Goal: Navigation & Orientation: Find specific page/section

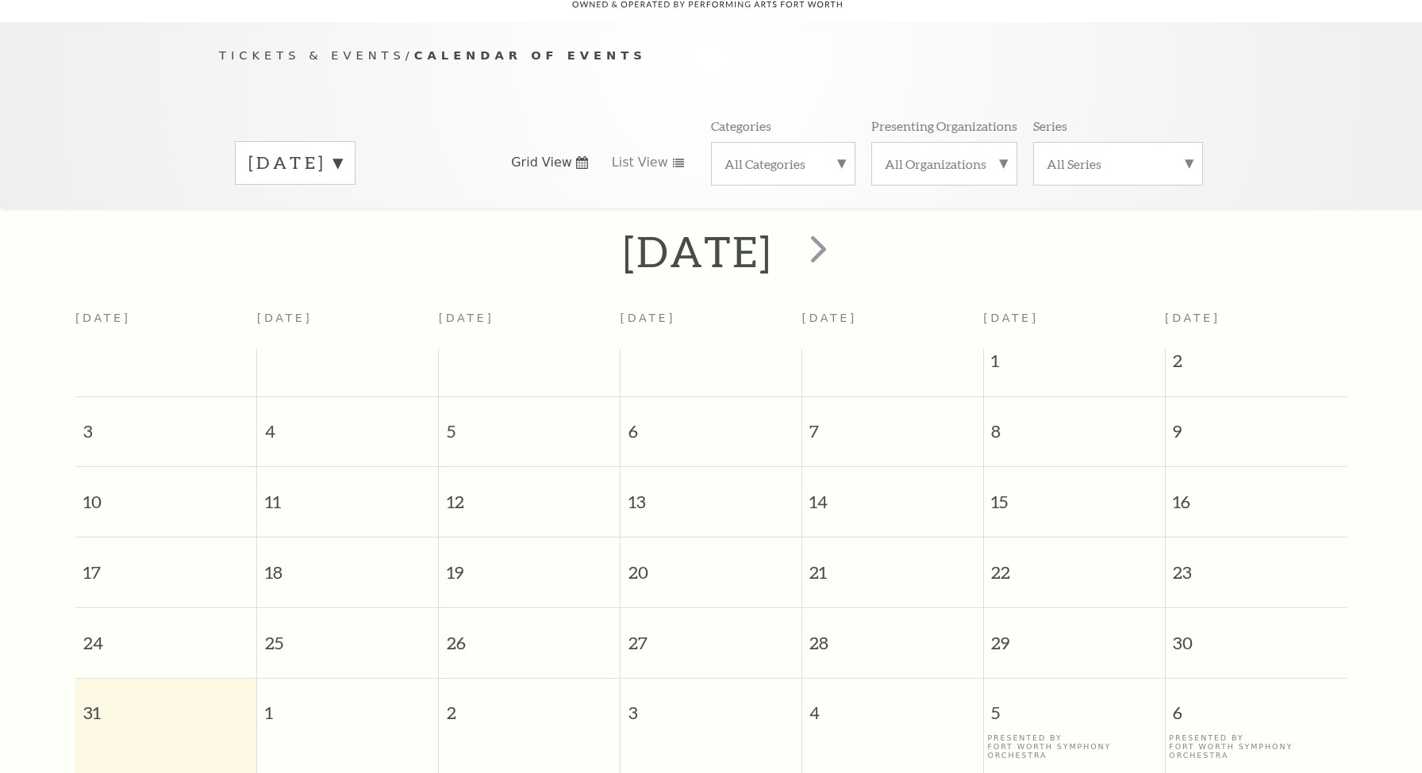
scroll to position [140, 0]
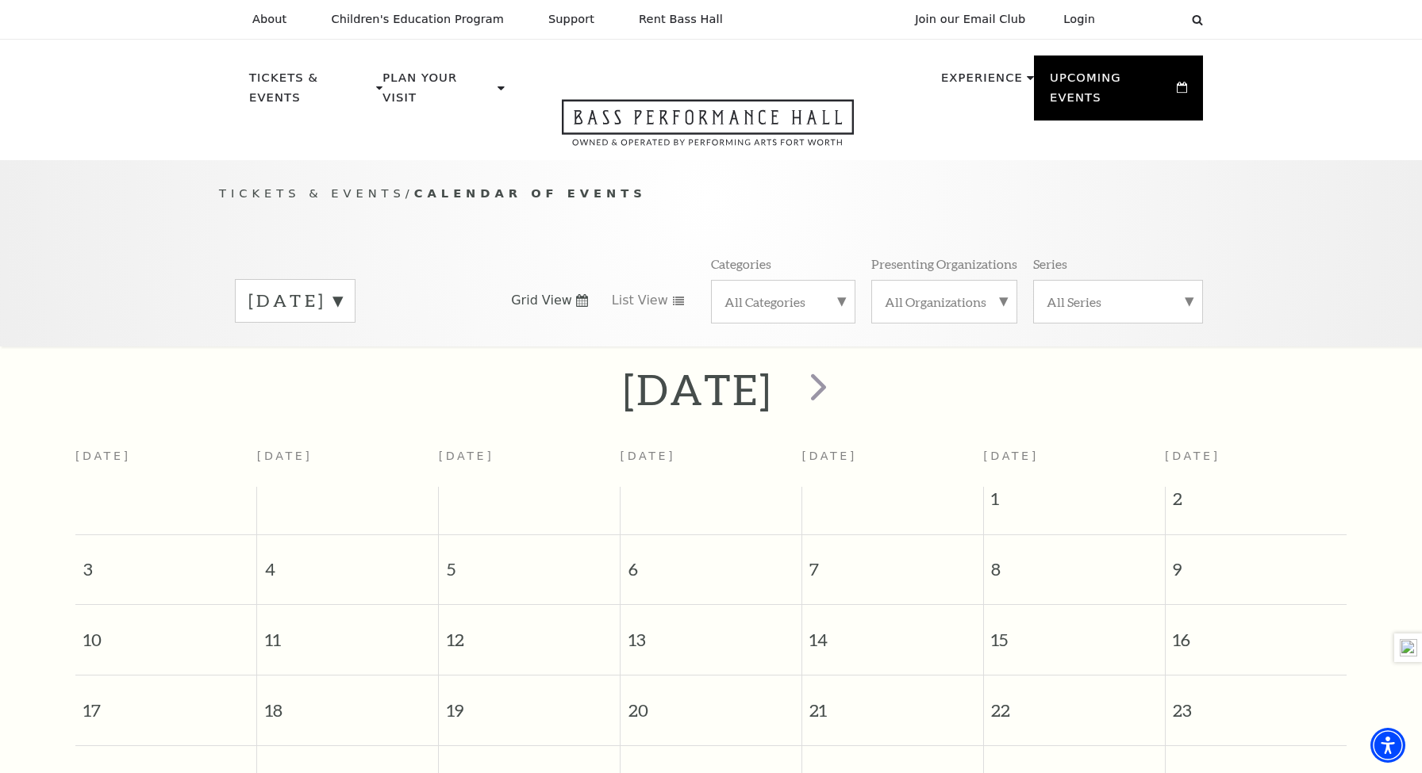
click at [175, 86] on header "About Performing Arts Fort Worth Bass Performance Hall Maddox Muse Center Resid…" at bounding box center [711, 80] width 1422 height 160
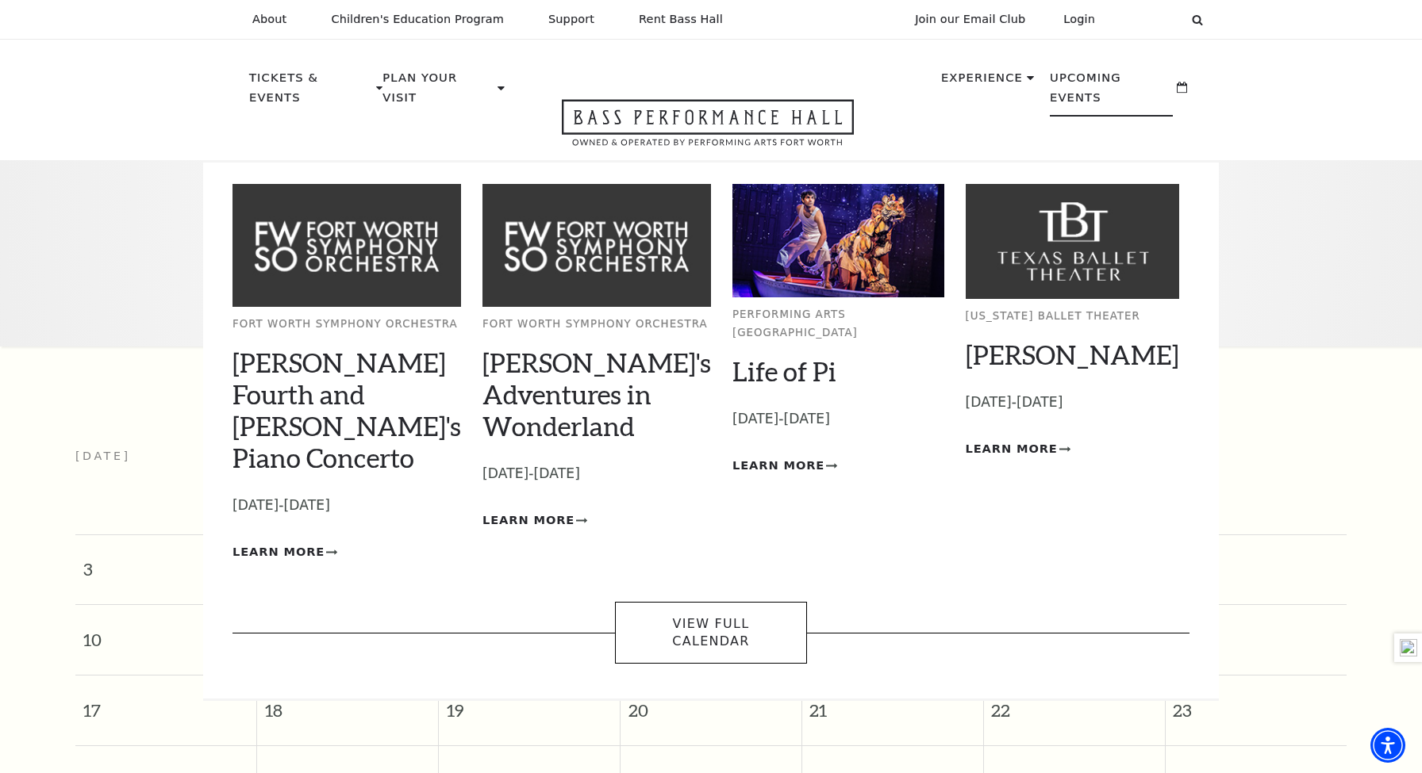
click at [1115, 71] on p "Upcoming Events" at bounding box center [1111, 92] width 123 height 48
click at [750, 602] on link "View Full Calendar" at bounding box center [710, 633] width 191 height 63
